Goal: Transaction & Acquisition: Purchase product/service

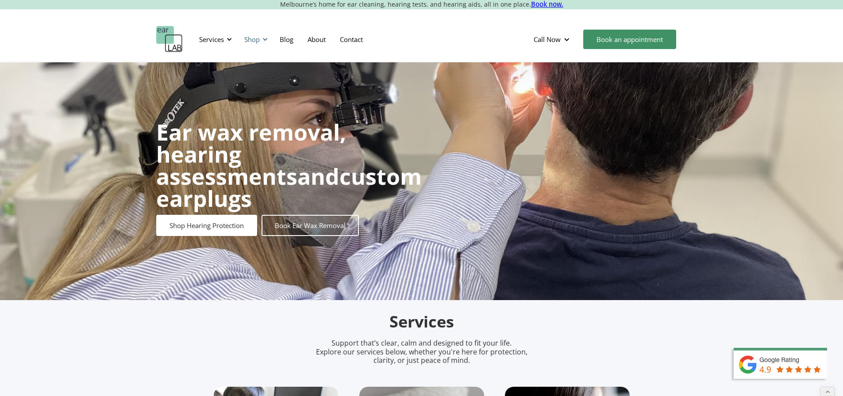
click at [247, 41] on div "Shop" at bounding box center [251, 39] width 15 height 9
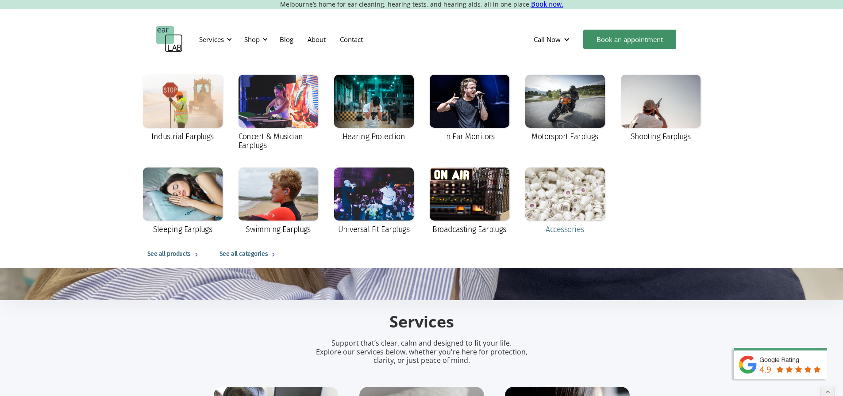
click at [539, 193] on div at bounding box center [565, 194] width 80 height 53
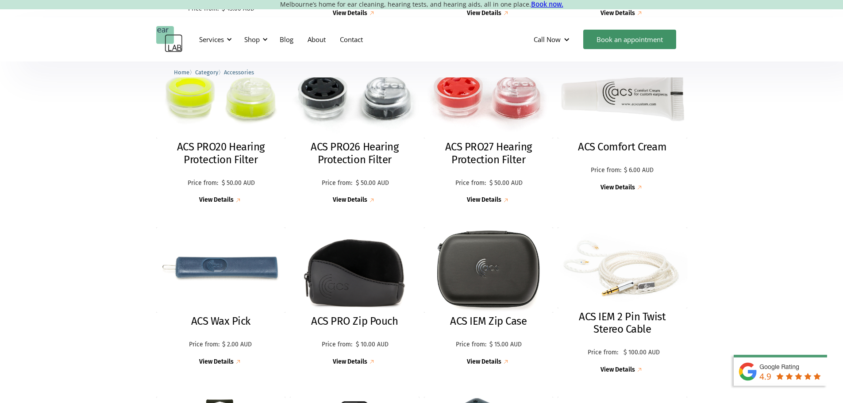
scroll to position [575, 0]
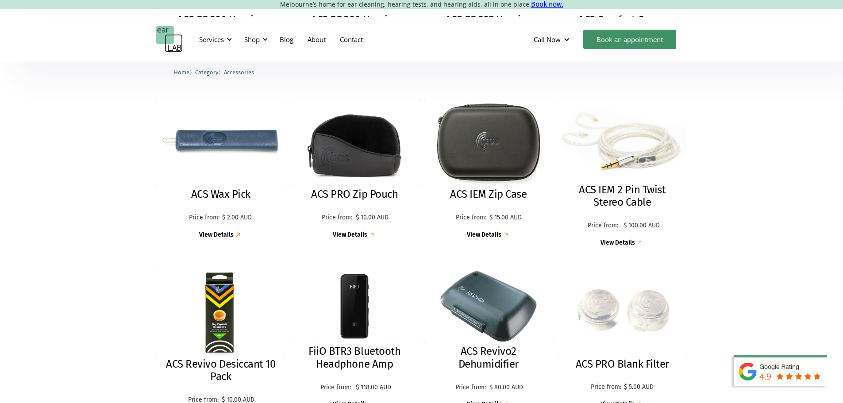
click at [653, 158] on img at bounding box center [622, 141] width 134 height 84
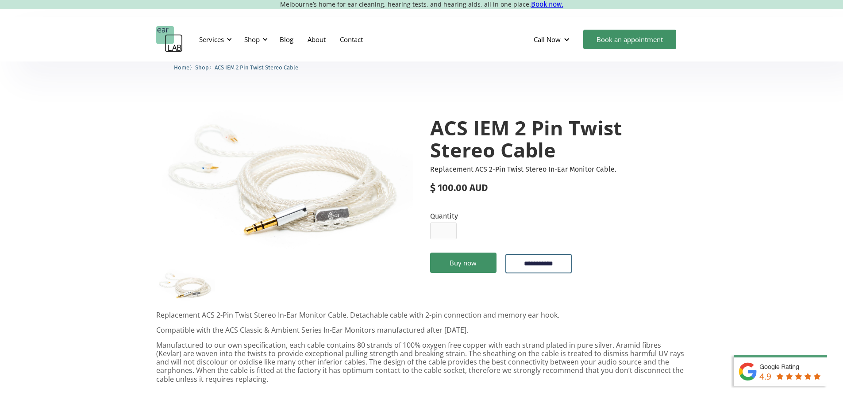
scroll to position [89, 0]
